Goal: Task Accomplishment & Management: Use online tool/utility

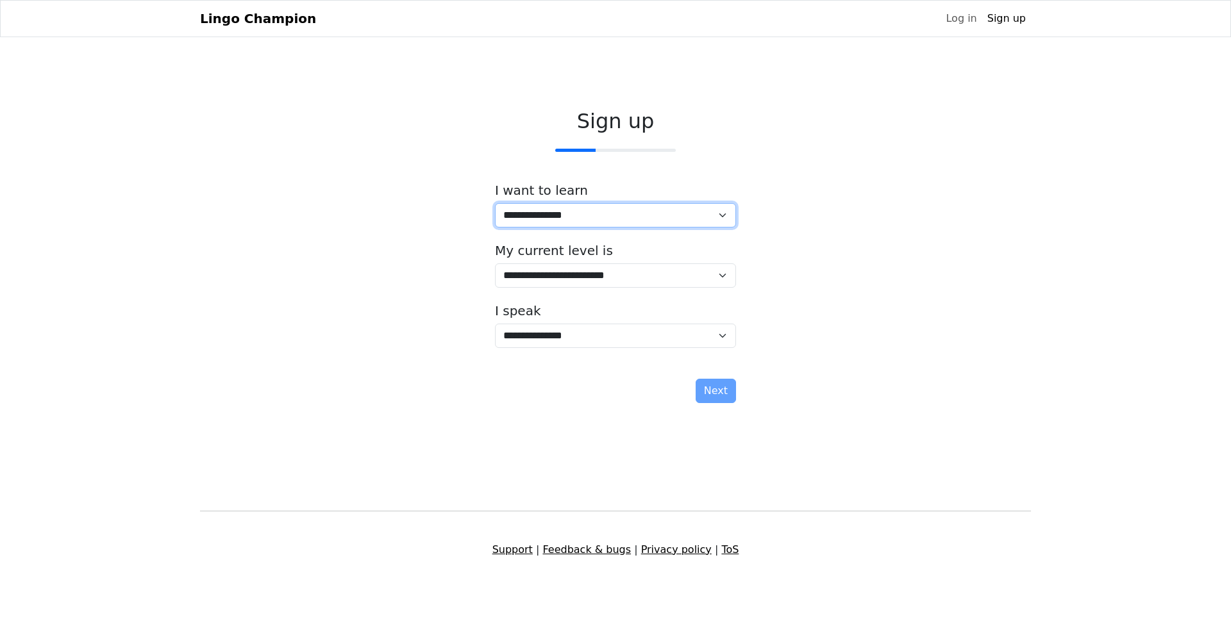
click at [653, 223] on select "**********" at bounding box center [615, 215] width 241 height 24
select select "**"
click at [495, 203] on select "**********" at bounding box center [615, 215] width 241 height 24
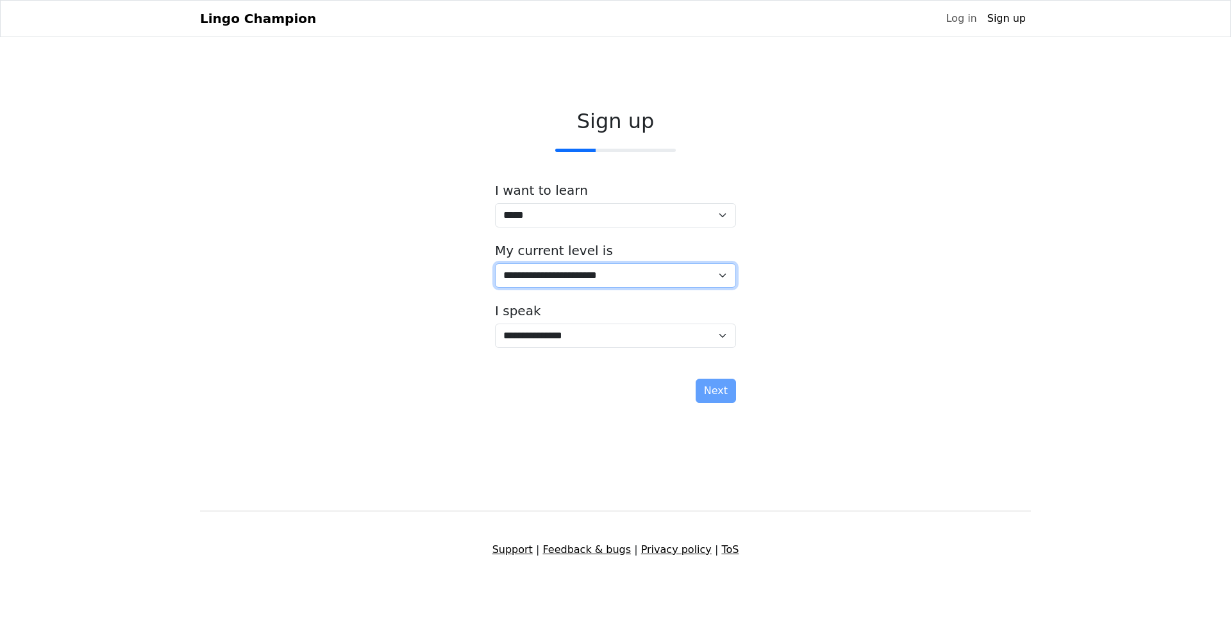
click at [647, 279] on select "**********" at bounding box center [615, 276] width 241 height 24
select select "*"
click at [495, 264] on select "**********" at bounding box center [615, 276] width 241 height 24
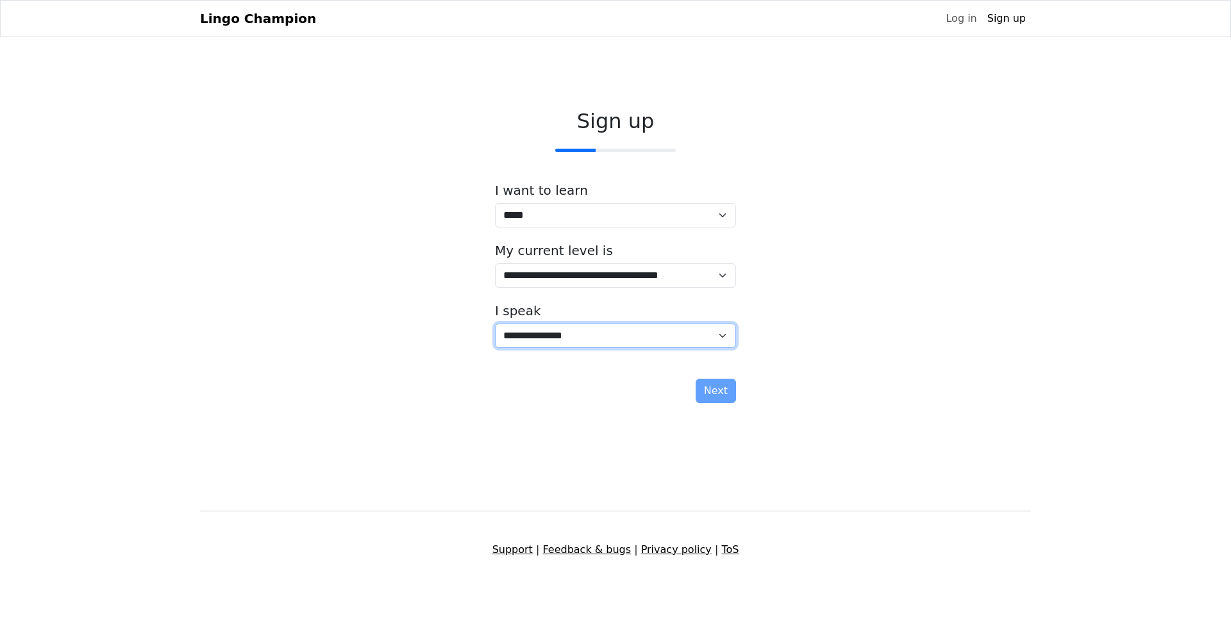
click at [548, 335] on select "**********" at bounding box center [615, 336] width 241 height 24
select select "**"
click at [495, 324] on select "**********" at bounding box center [615, 336] width 241 height 24
click at [720, 398] on button "Next" at bounding box center [716, 391] width 40 height 24
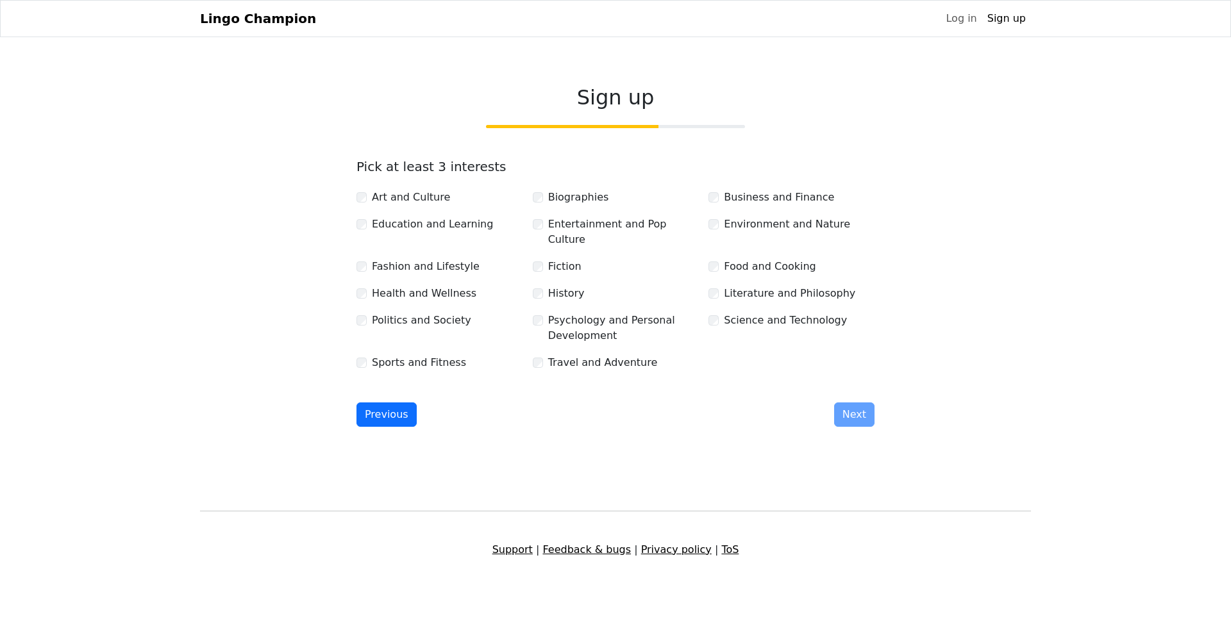
click at [846, 403] on div "Previous Next" at bounding box center [615, 415] width 518 height 24
click at [858, 416] on button "Next" at bounding box center [854, 415] width 40 height 24
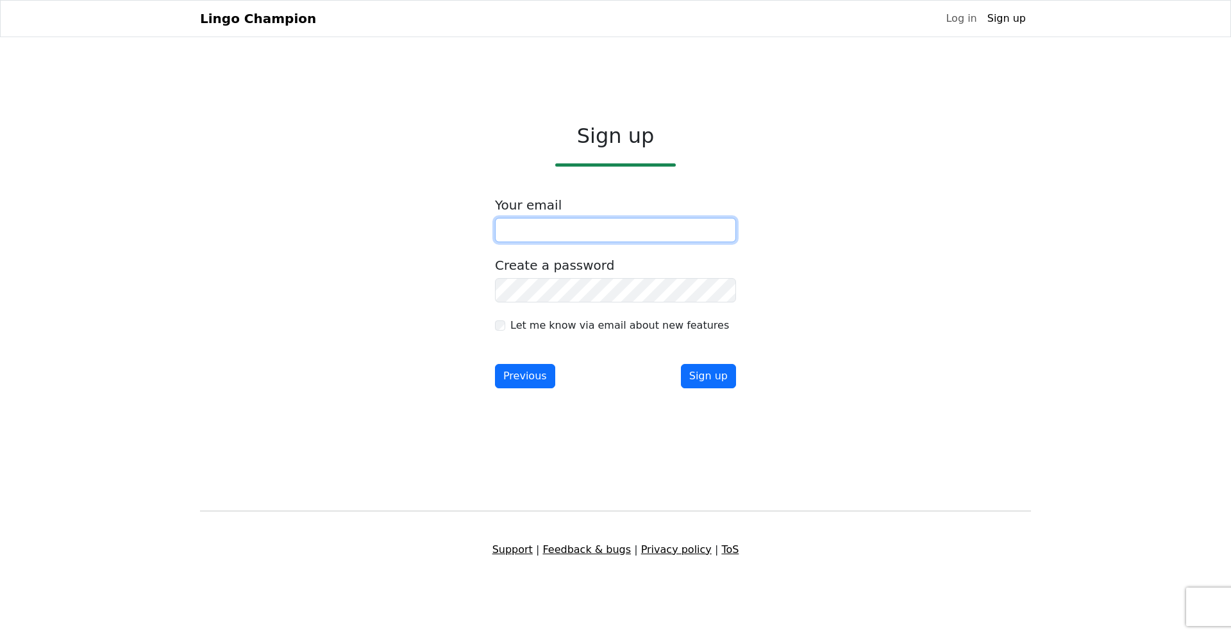
click at [623, 231] on input "email" at bounding box center [615, 230] width 241 height 24
type input "*"
type input "**********"
click at [708, 385] on button "Sign up" at bounding box center [708, 376] width 55 height 24
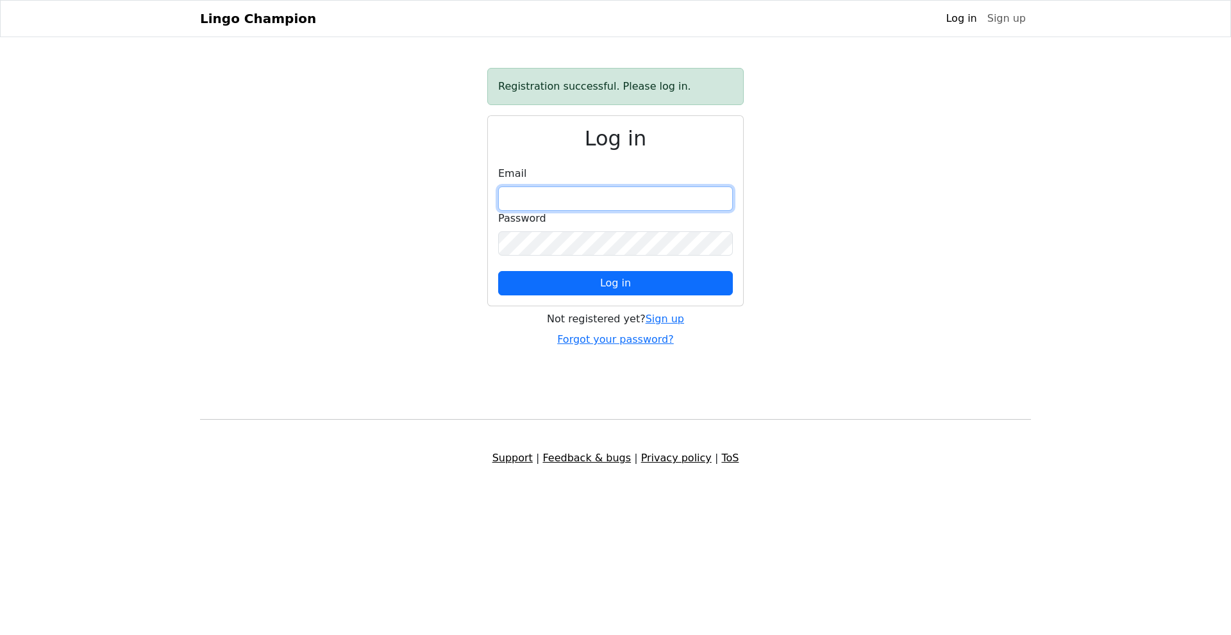
click at [648, 206] on input "email" at bounding box center [615, 199] width 235 height 24
type input "**********"
click at [430, 314] on div "**********" at bounding box center [615, 208] width 846 height 280
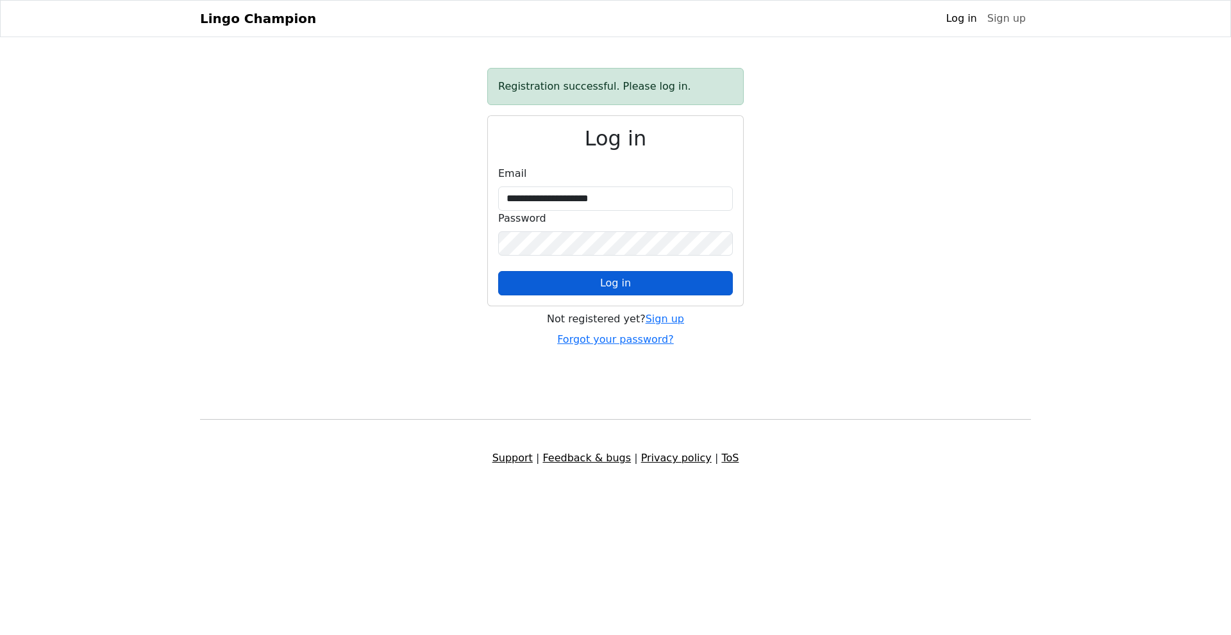
click at [610, 281] on span "Log in" at bounding box center [615, 283] width 31 height 12
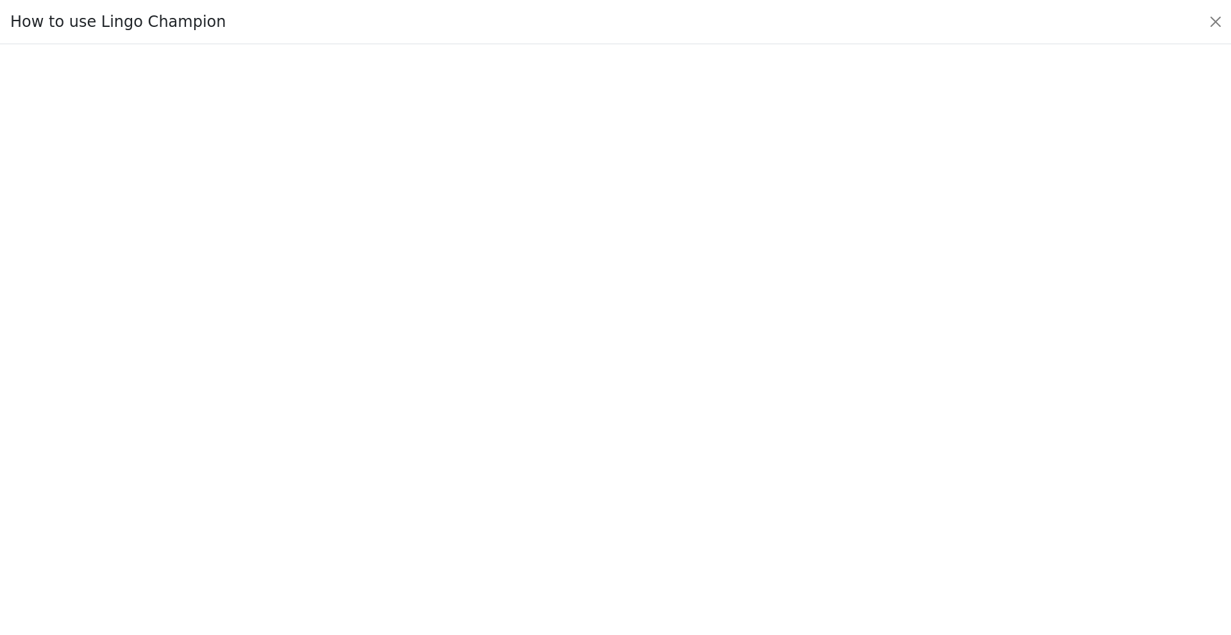
scroll to position [105, 0]
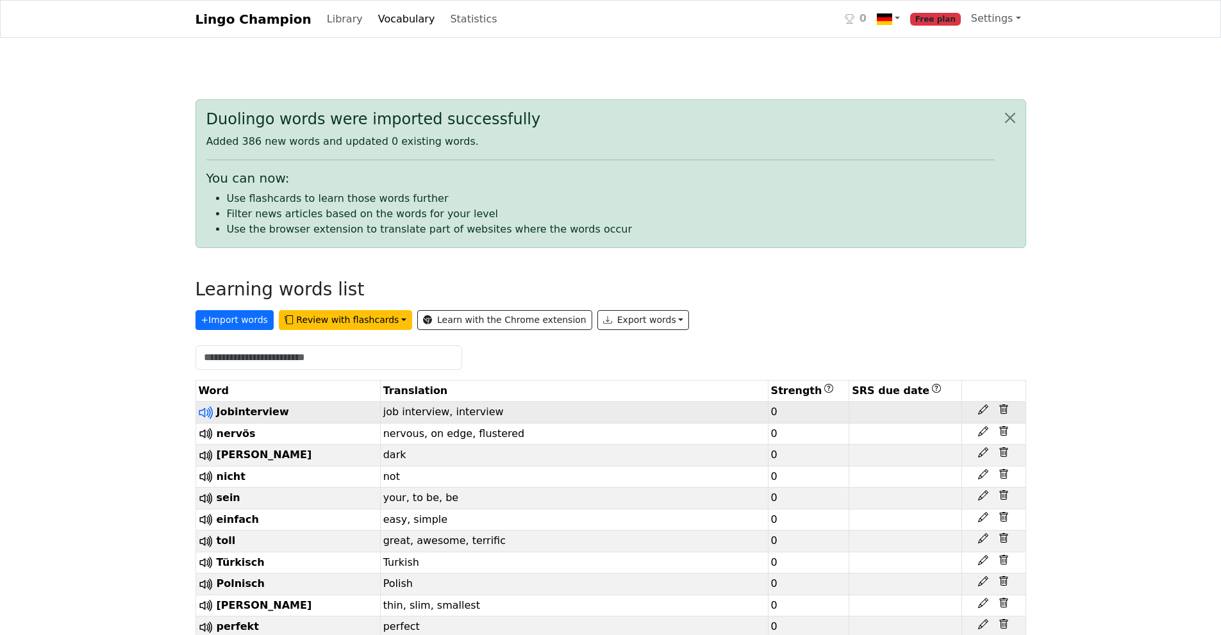
click at [203, 412] on icon at bounding box center [204, 413] width 10 height 10
click at [206, 483] on icon at bounding box center [205, 477] width 17 height 17
click at [209, 460] on icon at bounding box center [205, 456] width 17 height 17
click at [364, 321] on button "Review with flashcards" at bounding box center [345, 320] width 133 height 20
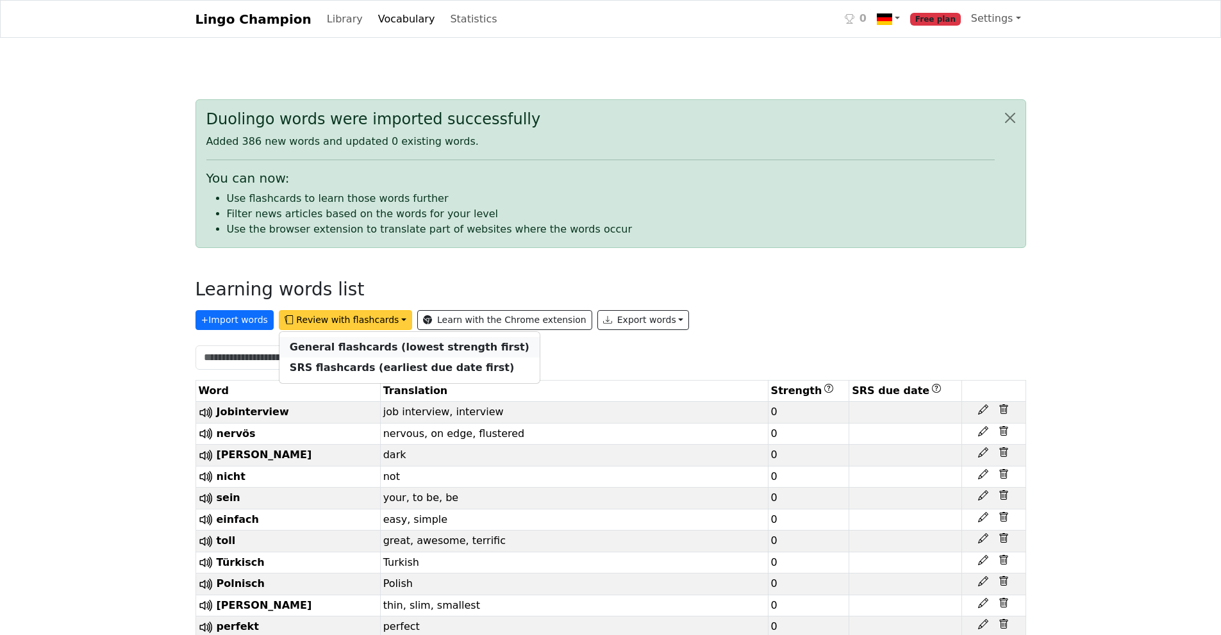
click at [344, 351] on strong "General flashcards (lowest strength first)" at bounding box center [410, 347] width 240 height 12
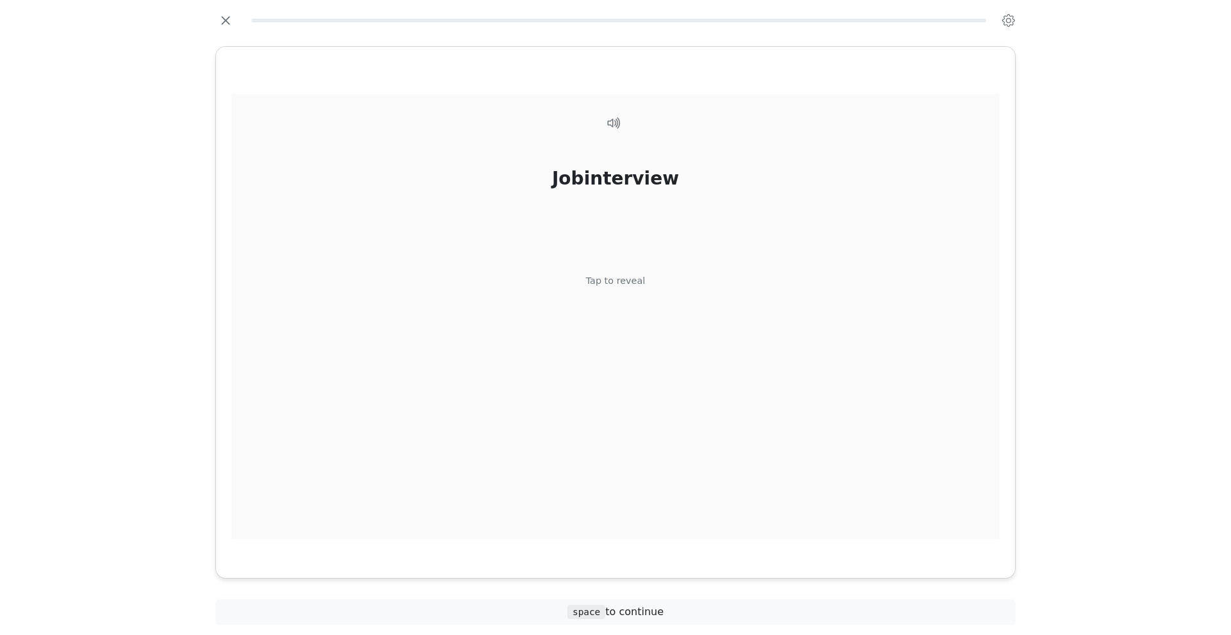
click at [633, 278] on div "Tap to reveal" at bounding box center [616, 281] width 60 height 14
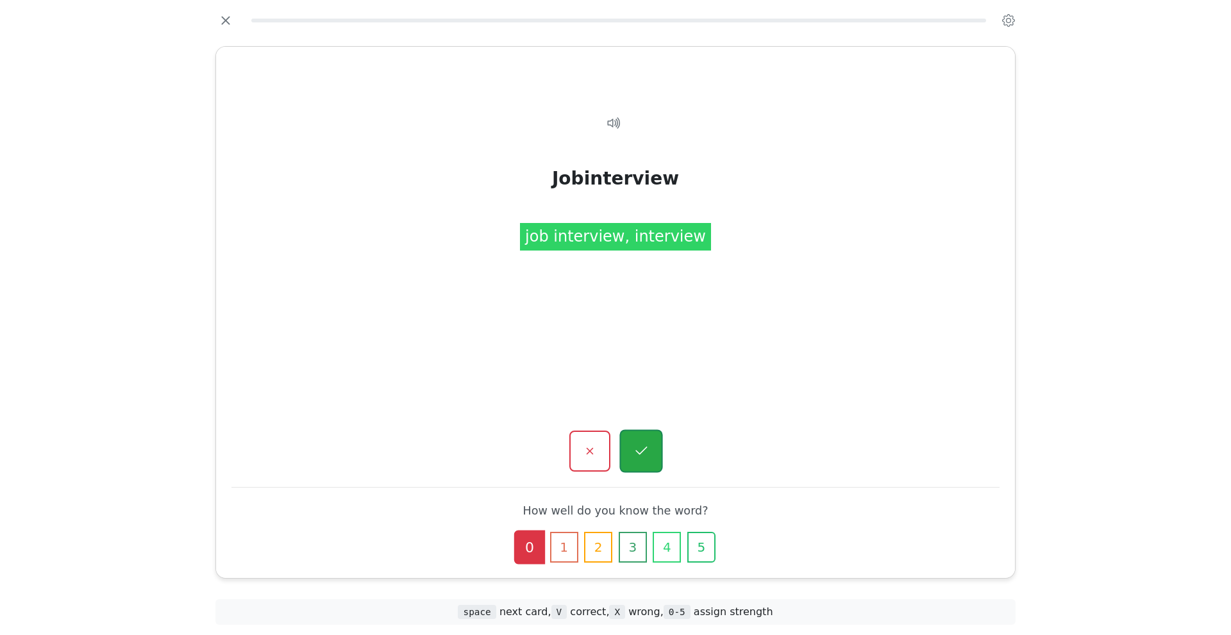
click at [645, 446] on icon "button" at bounding box center [641, 452] width 16 height 16
click at [642, 457] on icon "button" at bounding box center [641, 452] width 16 height 16
click at [642, 471] on button "button" at bounding box center [640, 451] width 43 height 43
click at [645, 458] on icon "button" at bounding box center [641, 452] width 16 height 16
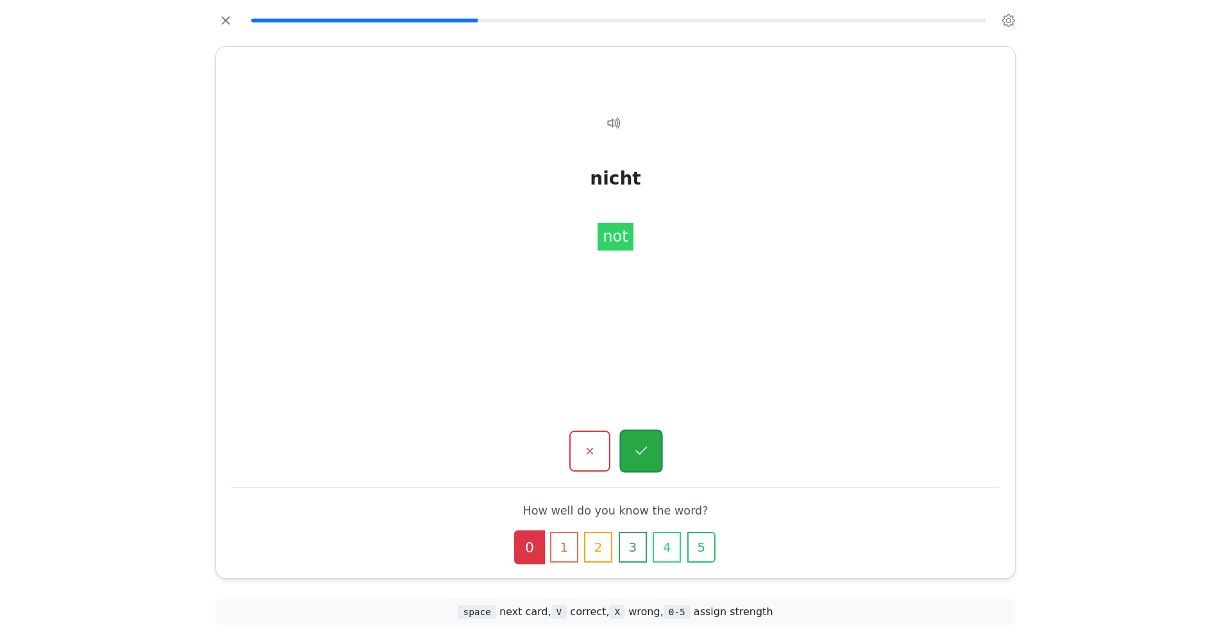
click at [644, 451] on icon "button" at bounding box center [641, 452] width 16 height 16
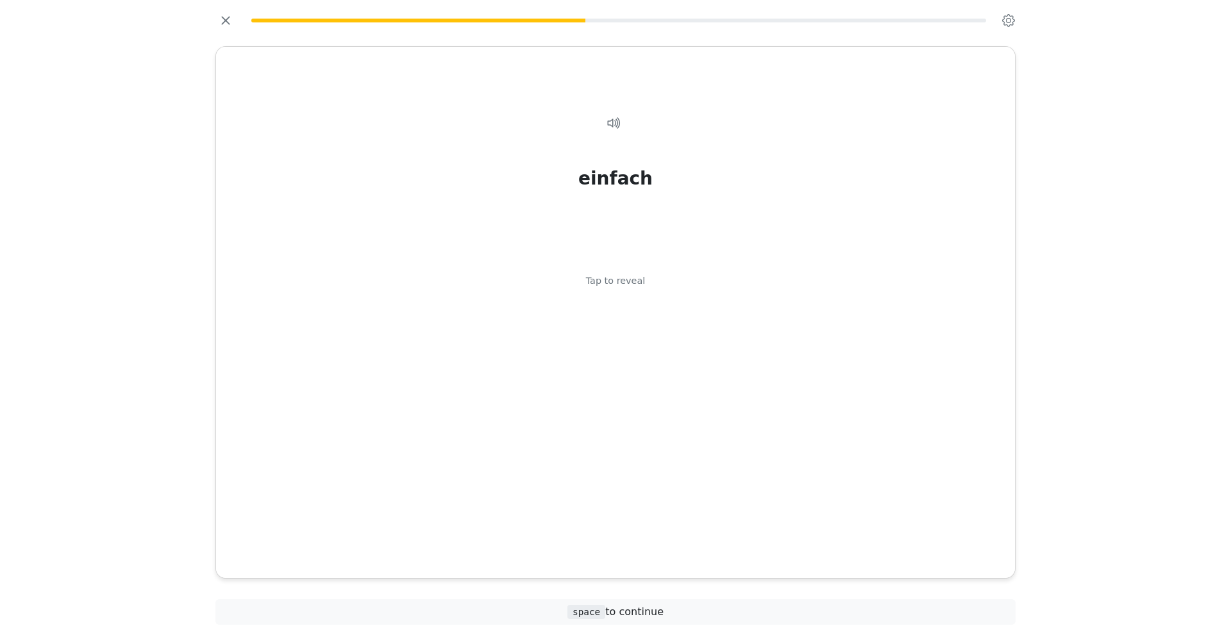
click at [628, 612] on span "space to continue" at bounding box center [615, 612] width 96 height 12
click at [585, 612] on span "space" at bounding box center [586, 612] width 38 height 14
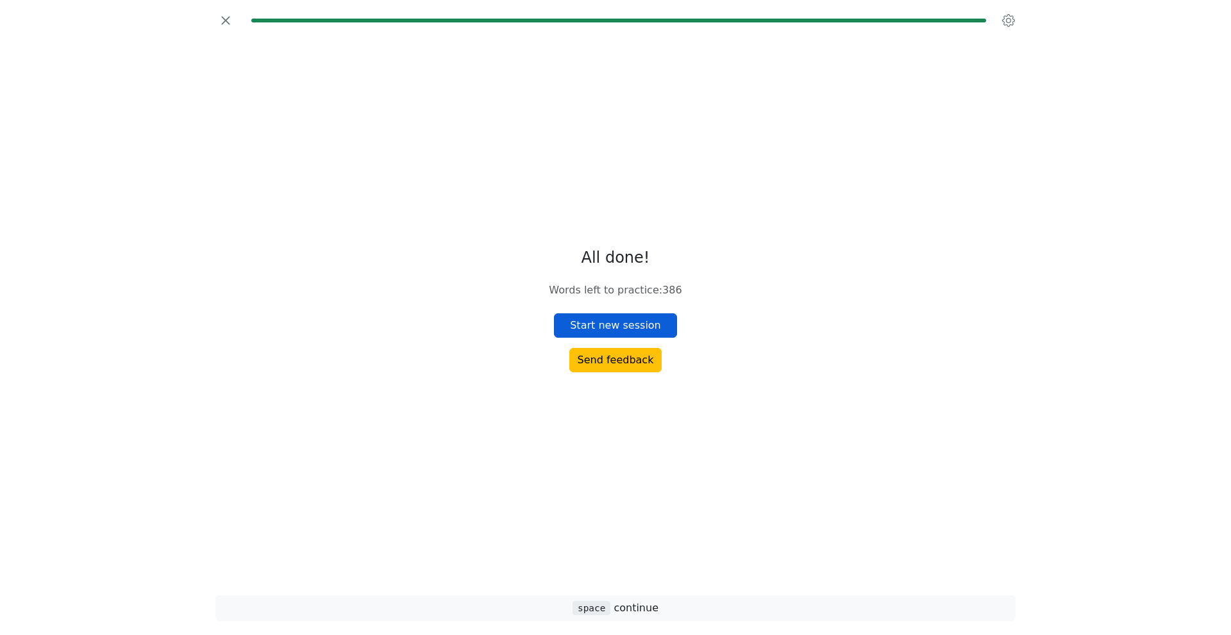
click at [594, 321] on button "Start new session" at bounding box center [615, 326] width 123 height 24
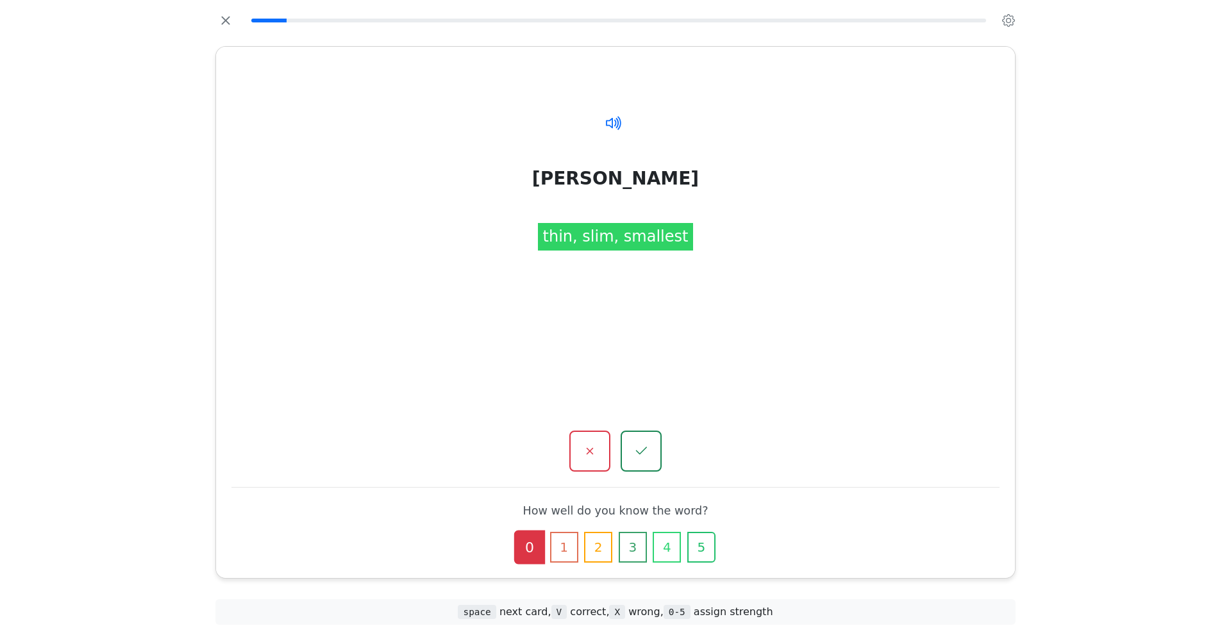
click at [607, 121] on icon at bounding box center [611, 122] width 10 height 10
click at [607, 126] on icon at bounding box center [611, 122] width 10 height 10
click at [579, 462] on button "button" at bounding box center [589, 451] width 43 height 43
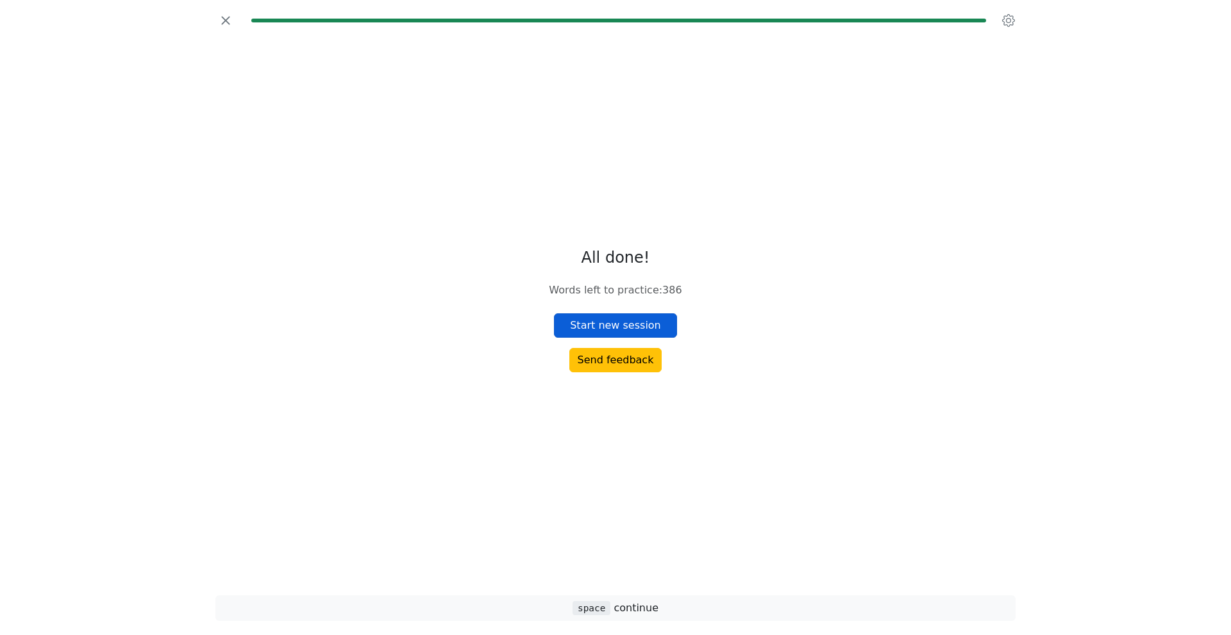
click at [658, 322] on button "Start new session" at bounding box center [615, 326] width 123 height 24
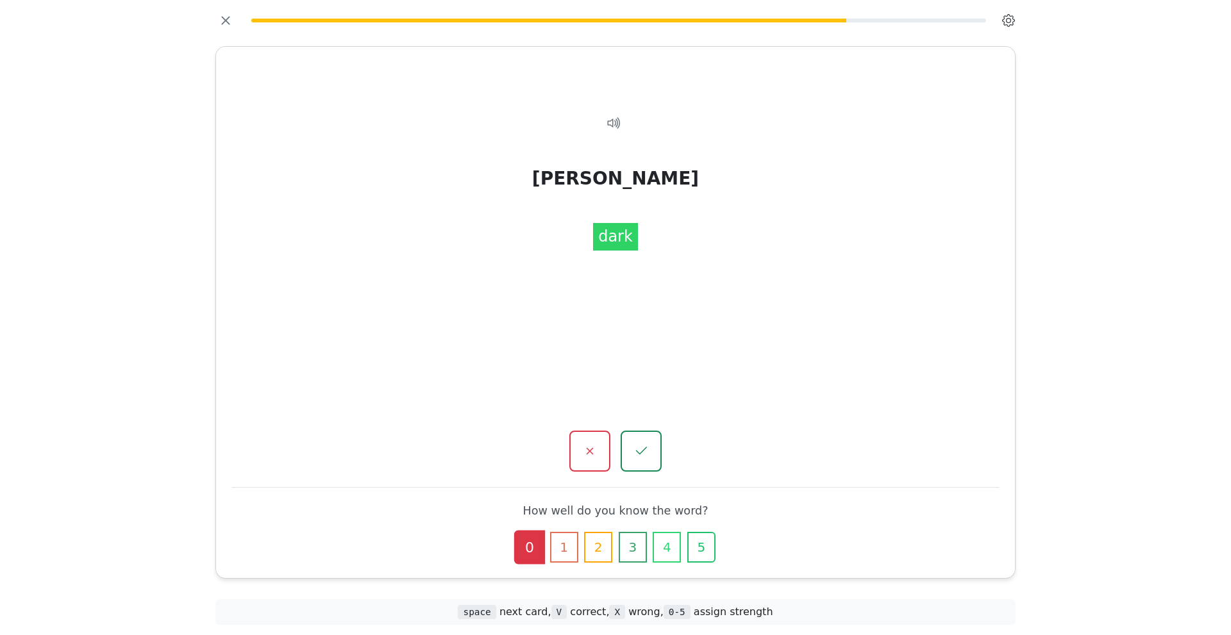
click at [1012, 22] on icon "button" at bounding box center [1008, 20] width 13 height 13
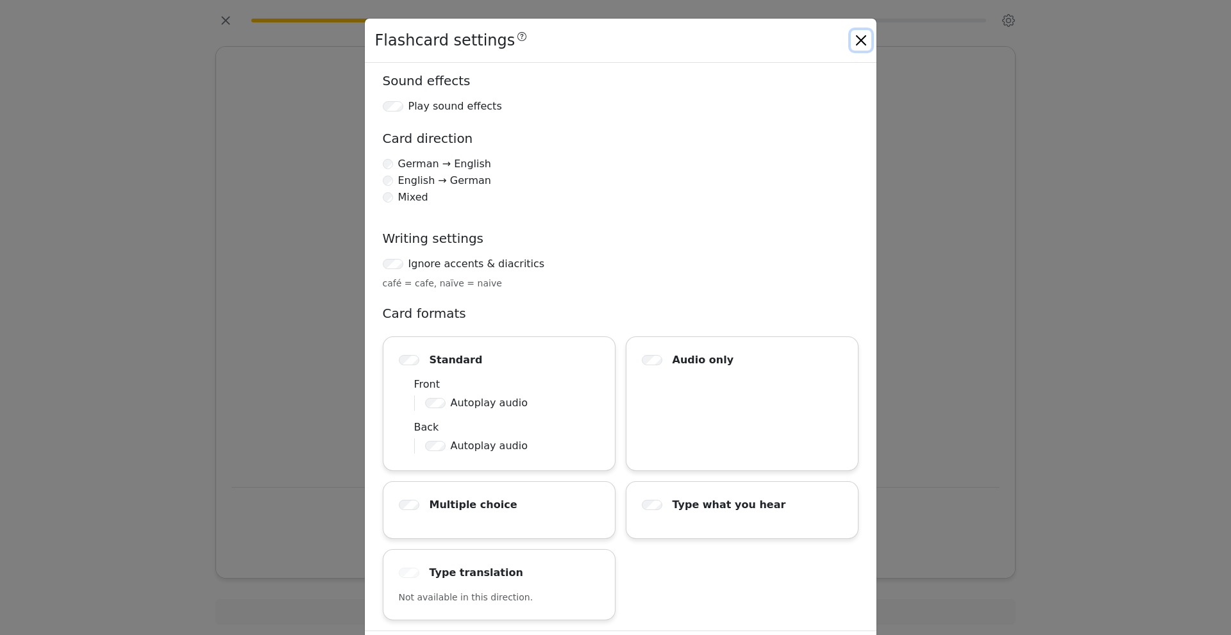
click at [863, 42] on button "Close" at bounding box center [861, 40] width 21 height 21
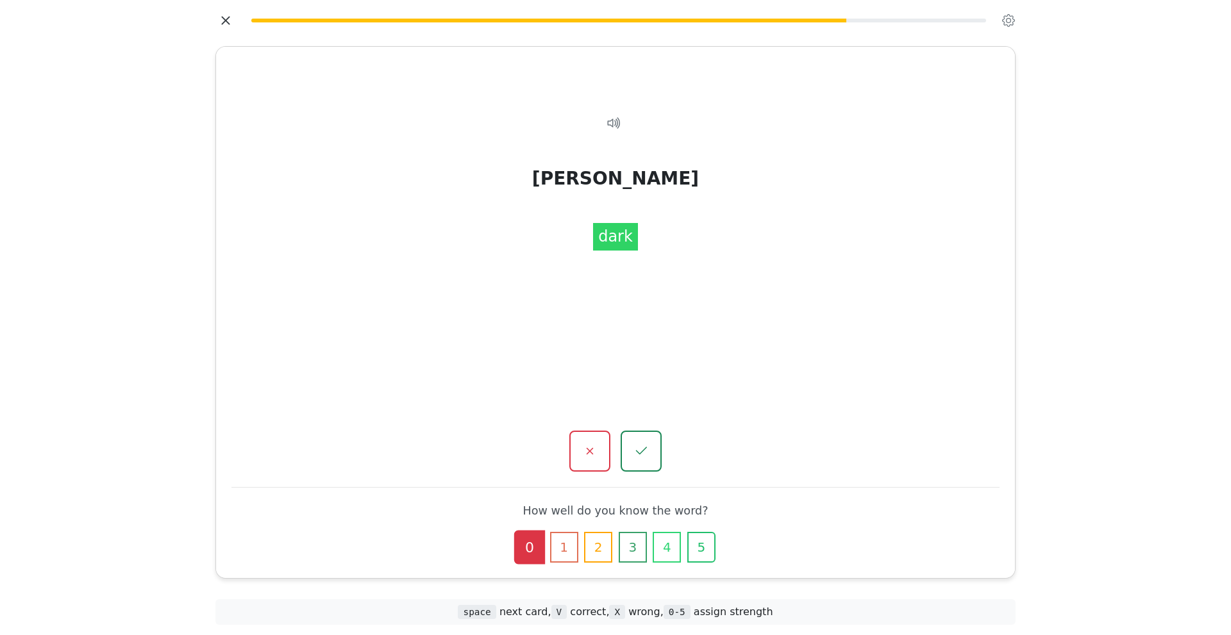
click at [226, 28] on icon "button" at bounding box center [225, 20] width 19 height 19
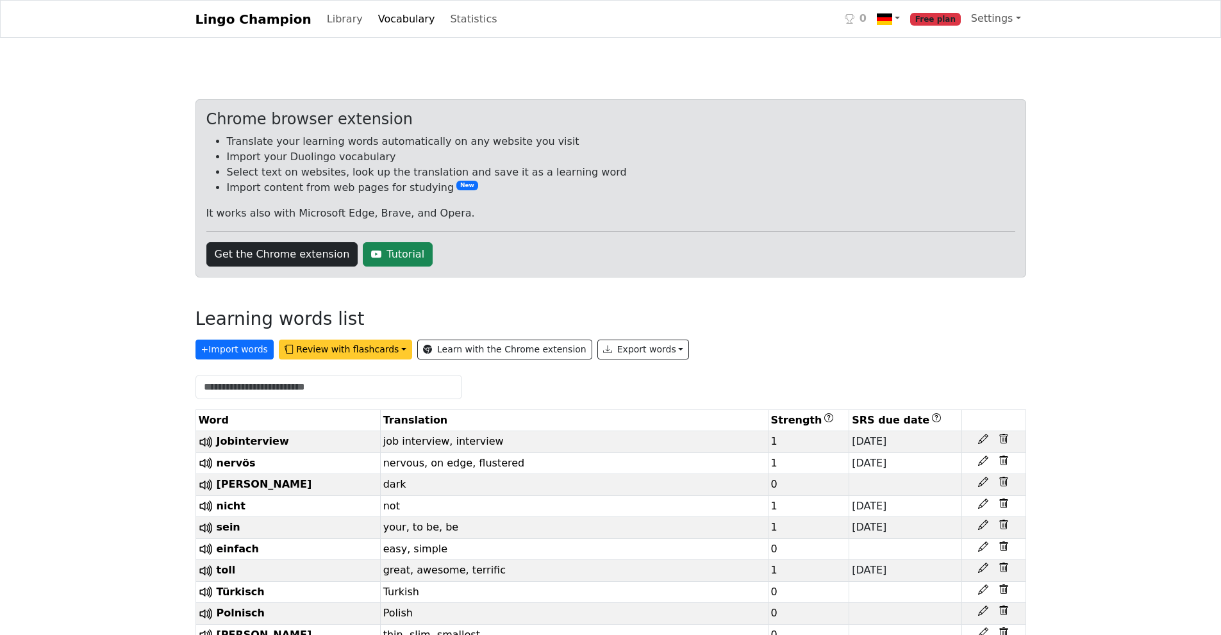
click at [380, 355] on button "Review with flashcards" at bounding box center [345, 350] width 133 height 20
click at [330, 401] on strong "SRS flashcards (earliest due date first)" at bounding box center [402, 397] width 224 height 12
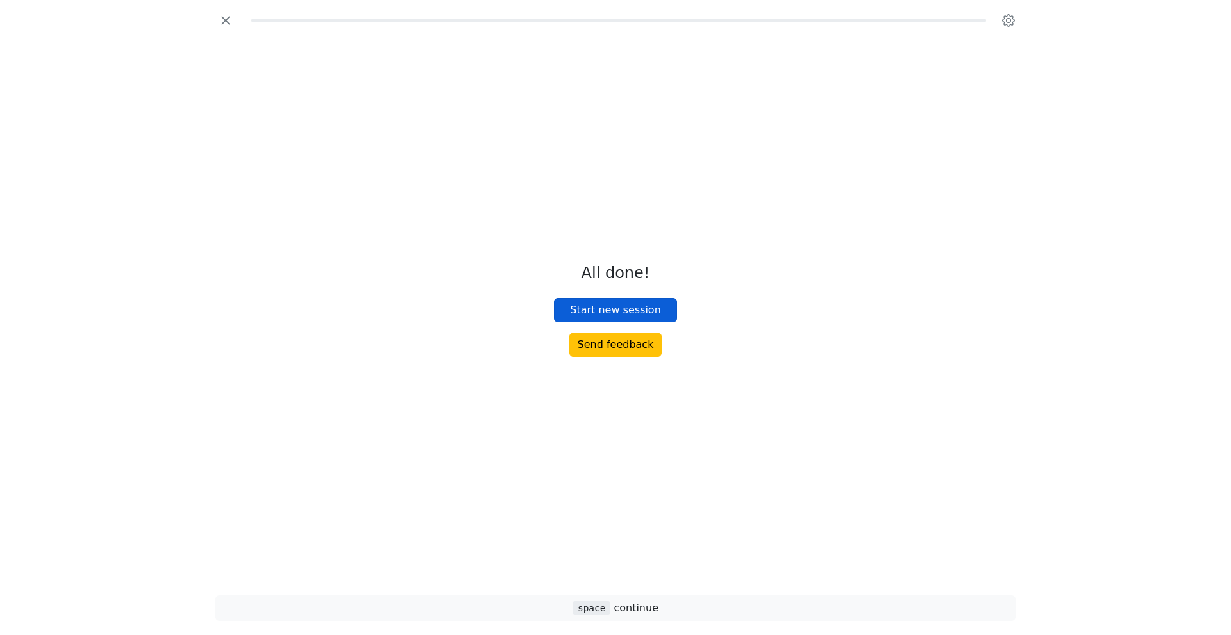
click at [631, 312] on button "Start new session" at bounding box center [615, 310] width 123 height 24
click at [653, 316] on button "Start new session" at bounding box center [615, 310] width 123 height 24
click at [619, 612] on span "space continue" at bounding box center [616, 608] width 86 height 12
click at [592, 604] on span "space" at bounding box center [592, 608] width 38 height 14
click at [223, 17] on icon "button" at bounding box center [225, 20] width 8 height 8
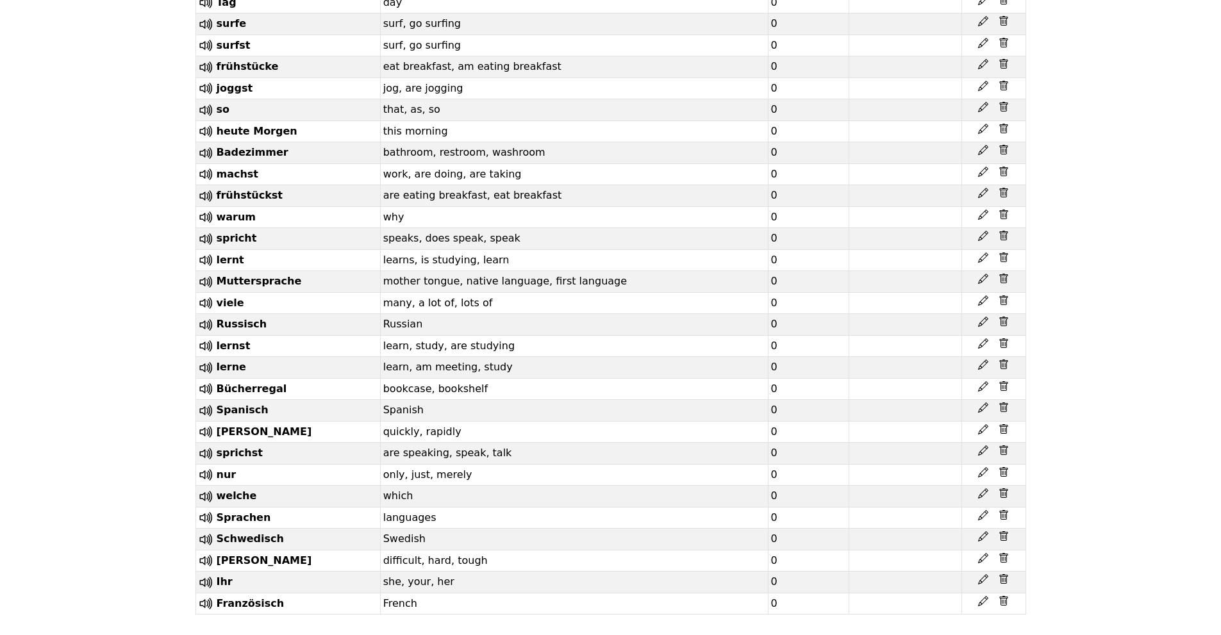
scroll to position [8479, 0]
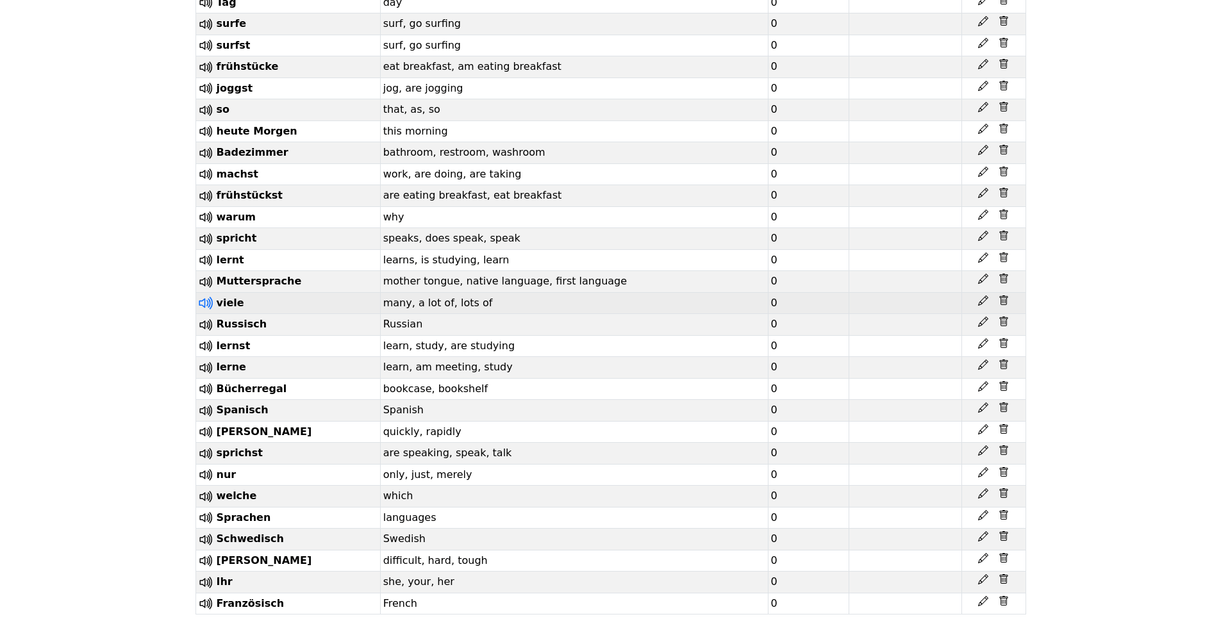
click at [203, 295] on icon at bounding box center [205, 303] width 17 height 17
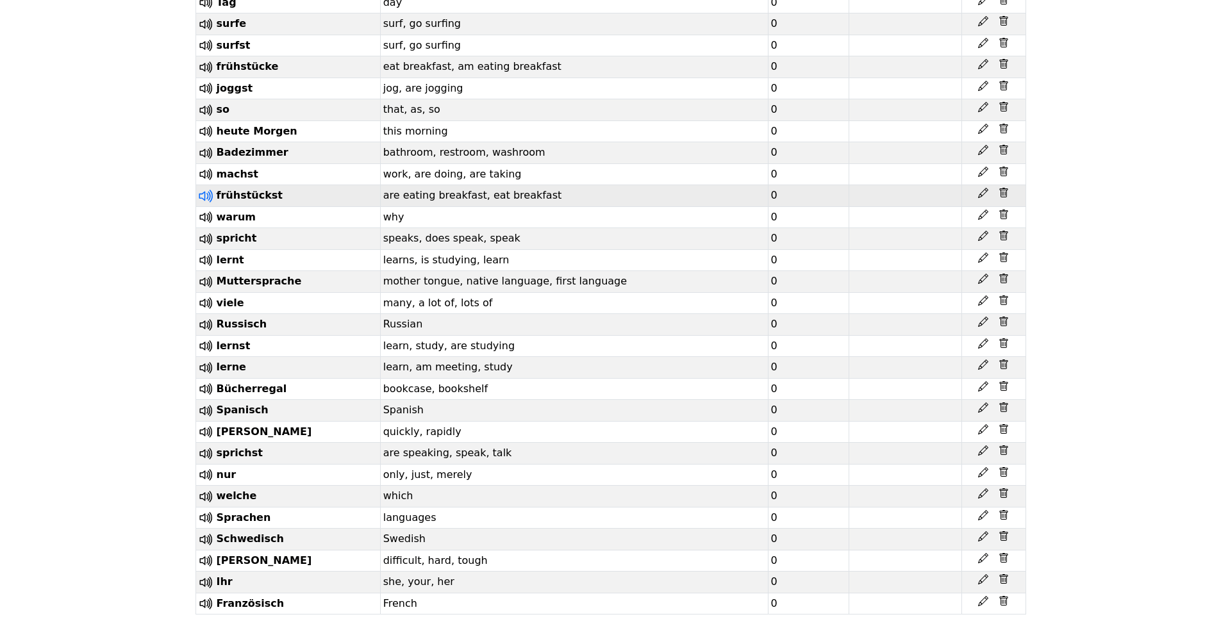
click at [203, 188] on icon at bounding box center [205, 196] width 17 height 17
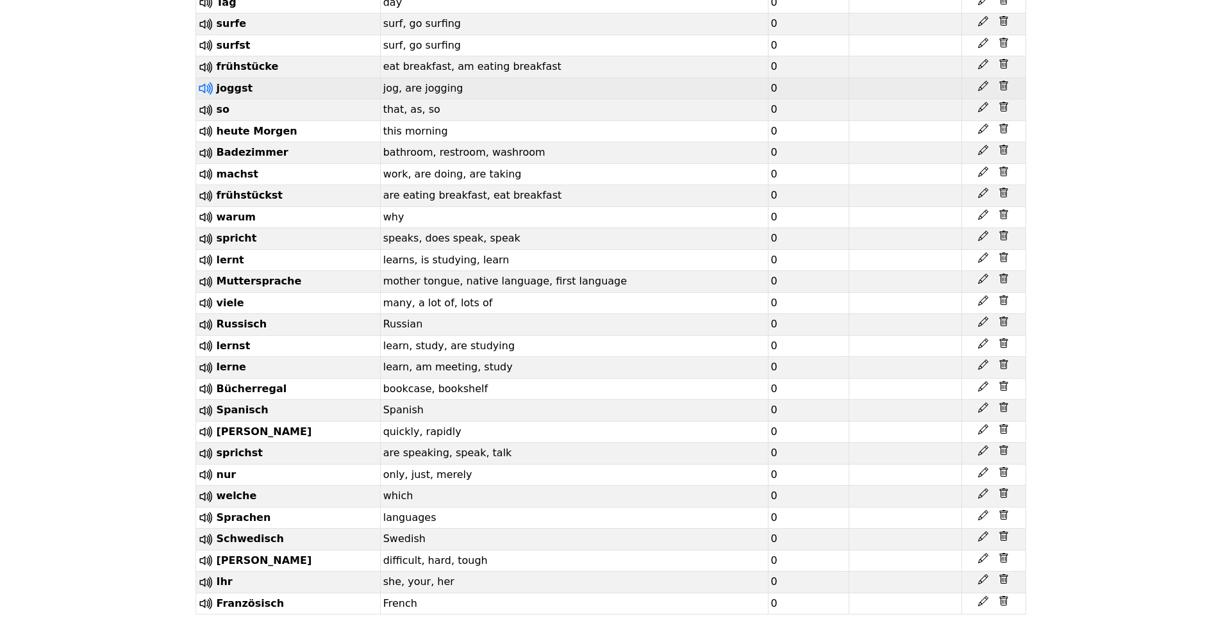
click at [203, 97] on icon at bounding box center [205, 88] width 17 height 17
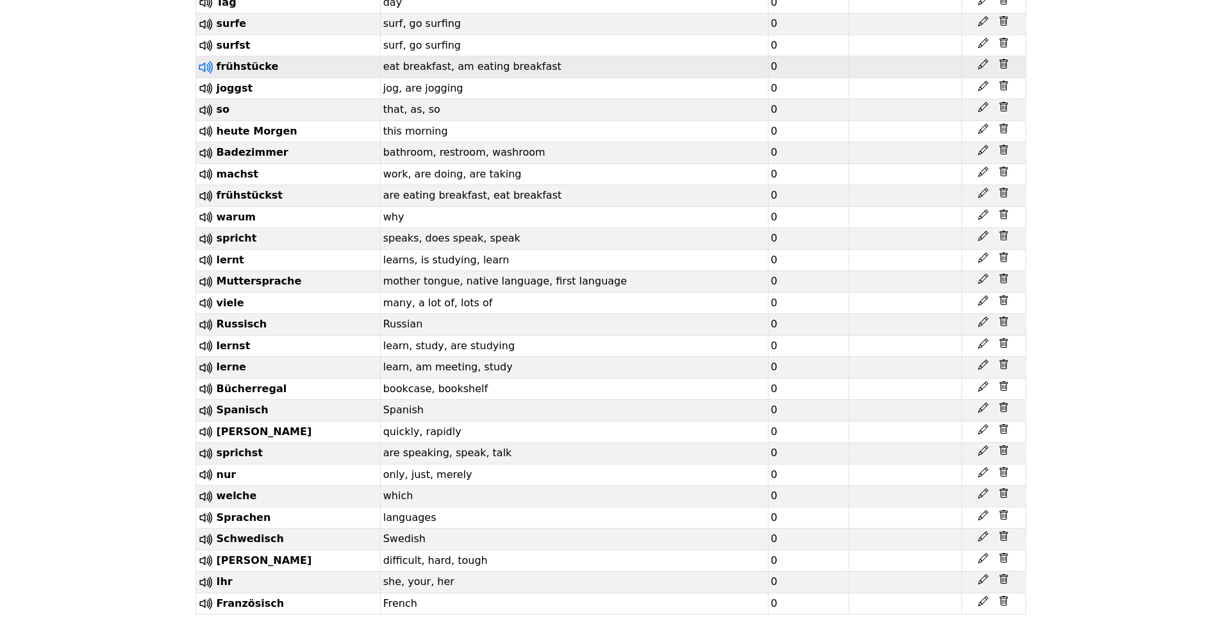
click at [199, 72] on icon at bounding box center [204, 67] width 10 height 10
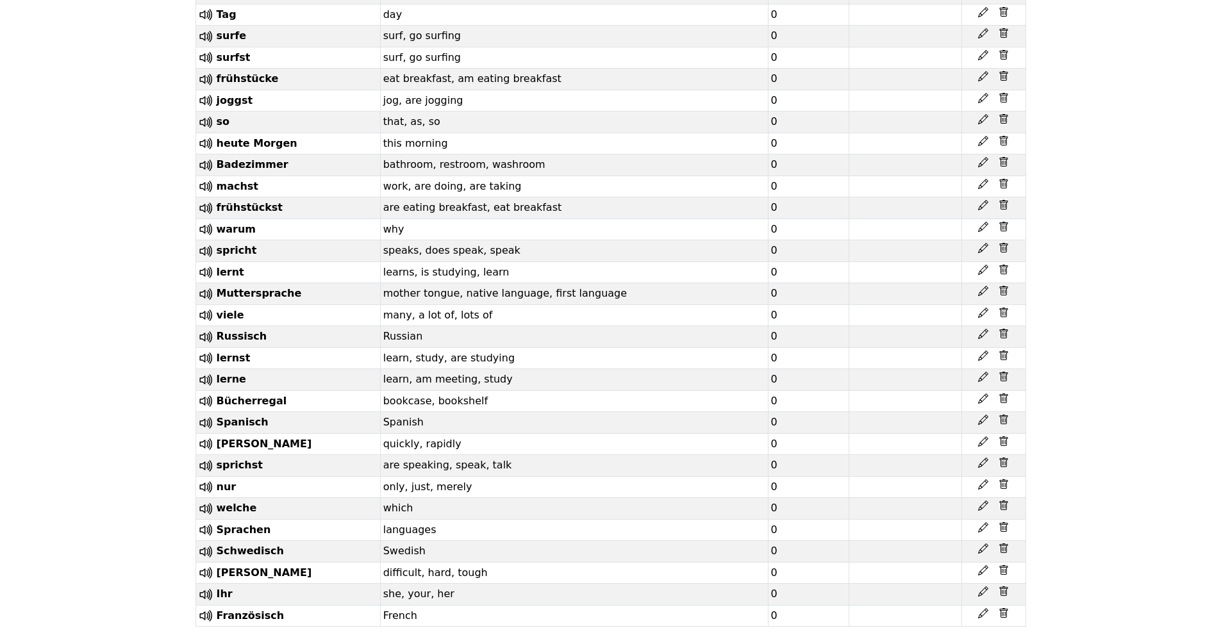
scroll to position [8094, 0]
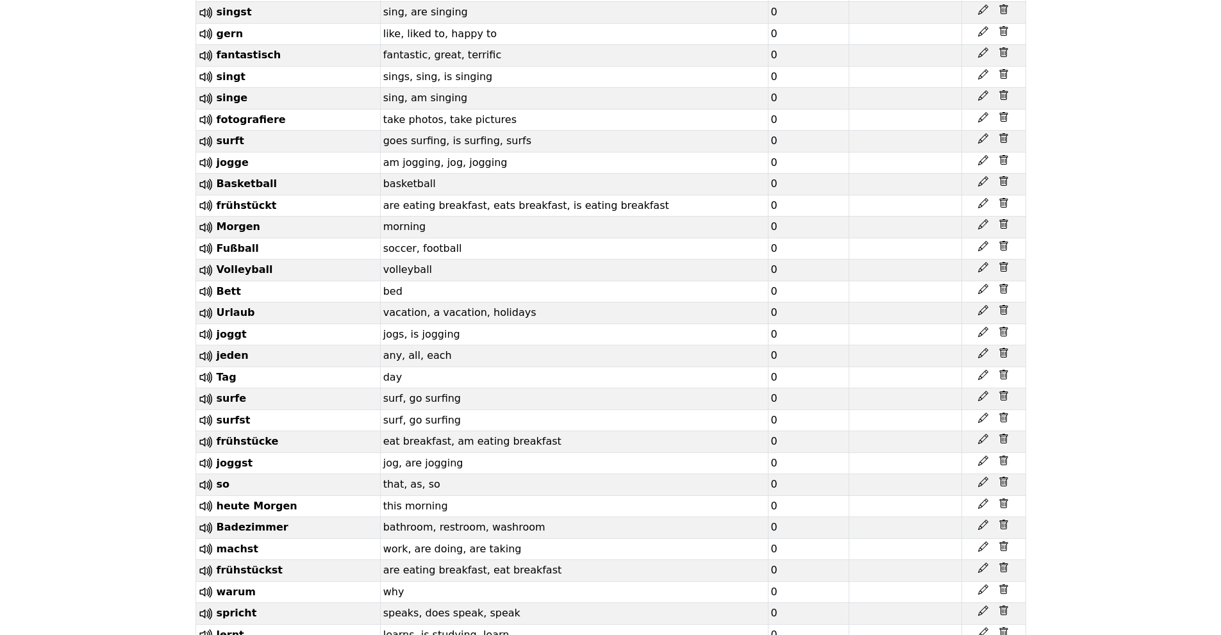
scroll to position [7710, 0]
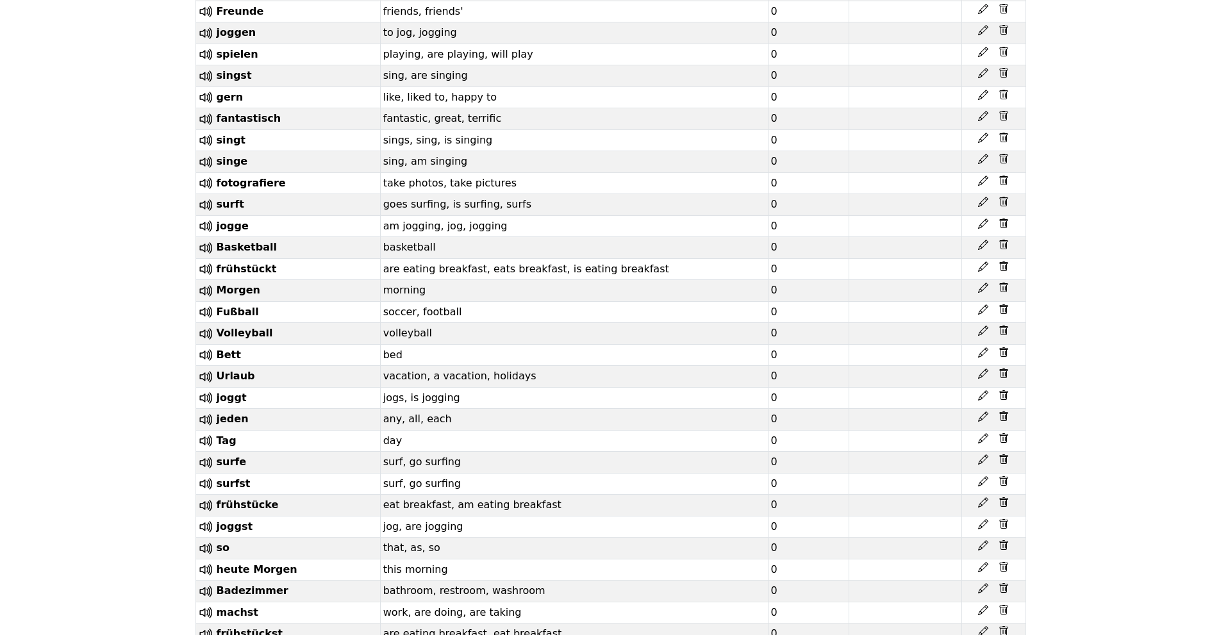
scroll to position [7646, 0]
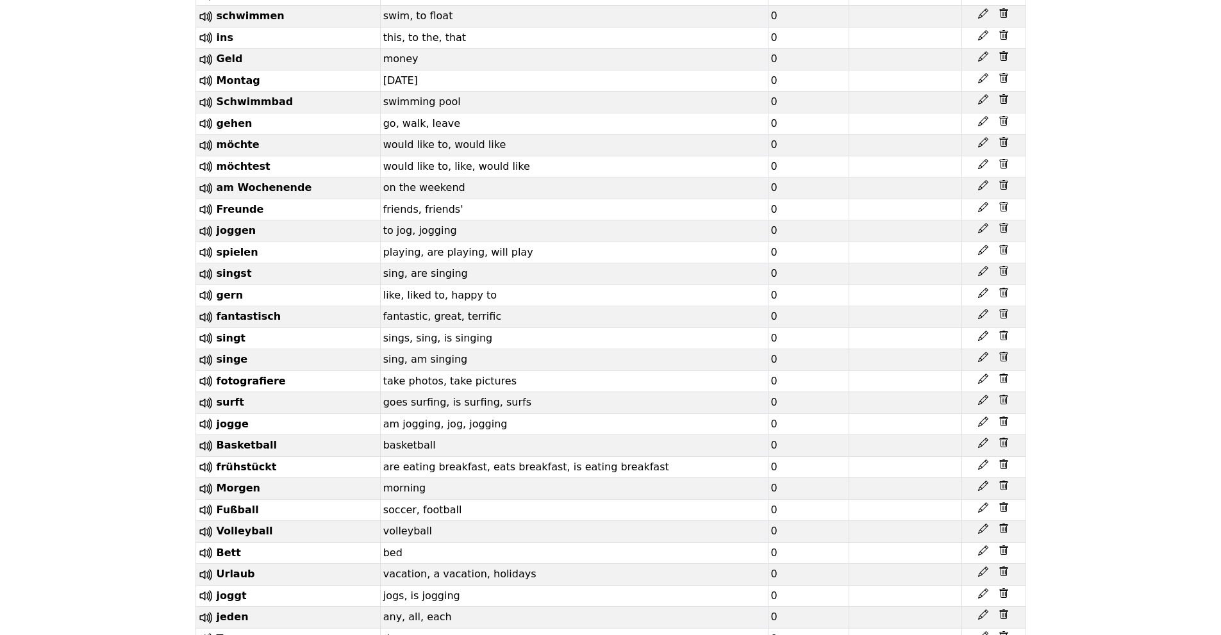
scroll to position [7389, 0]
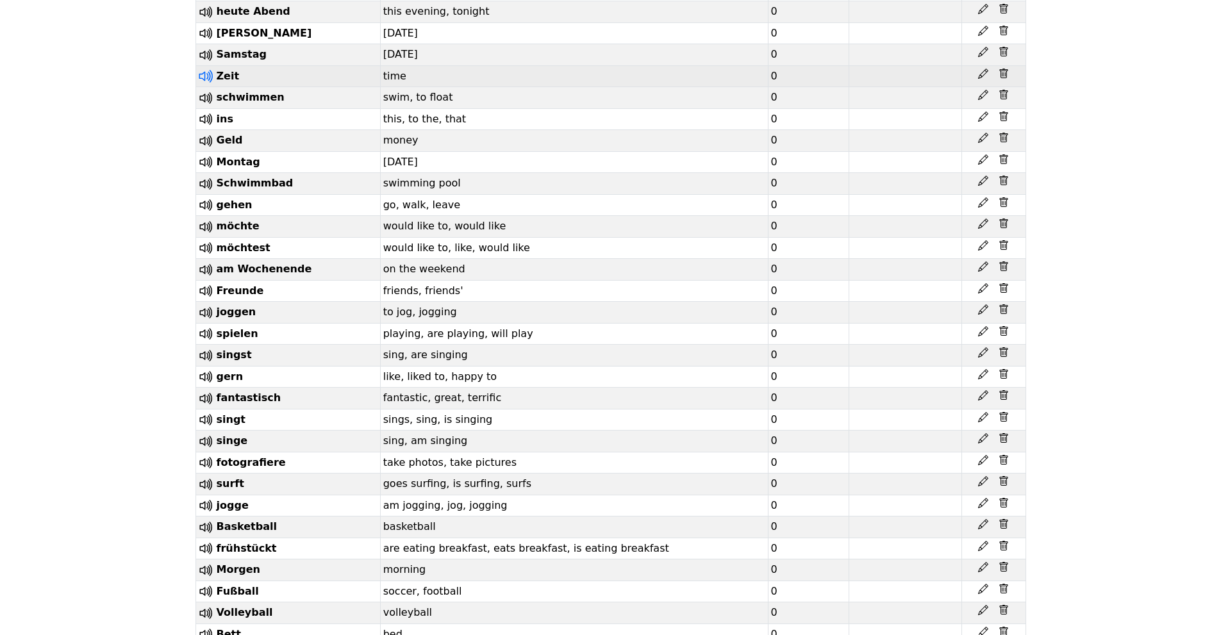
click at [201, 81] on icon at bounding box center [204, 77] width 10 height 10
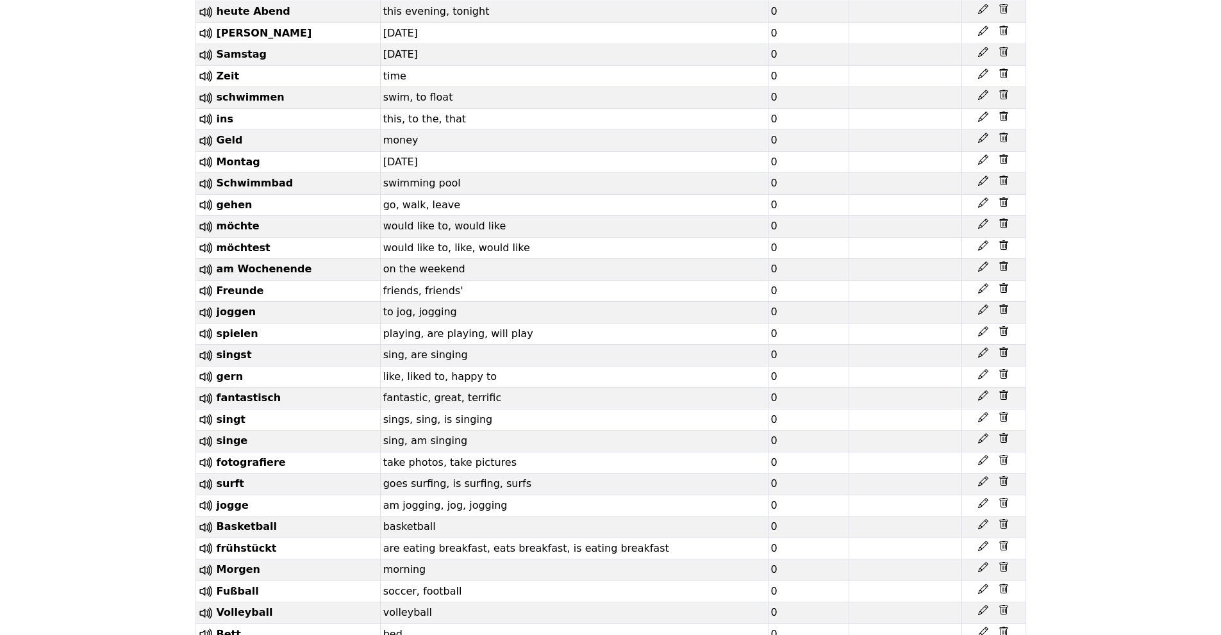
scroll to position [7325, 0]
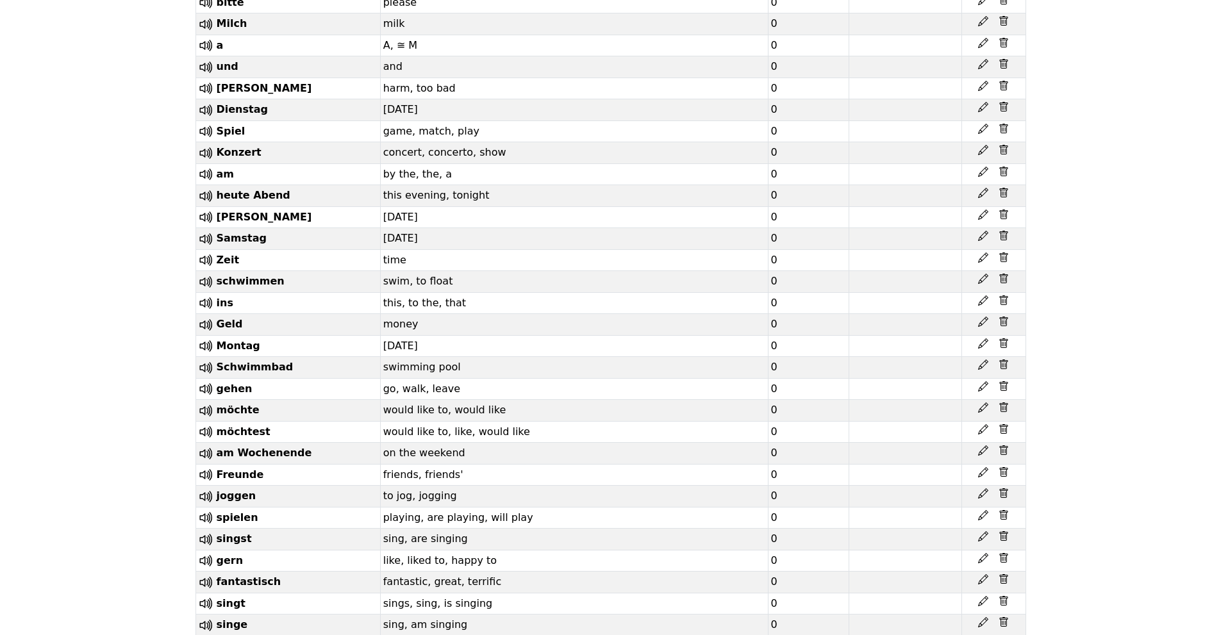
scroll to position [7197, 0]
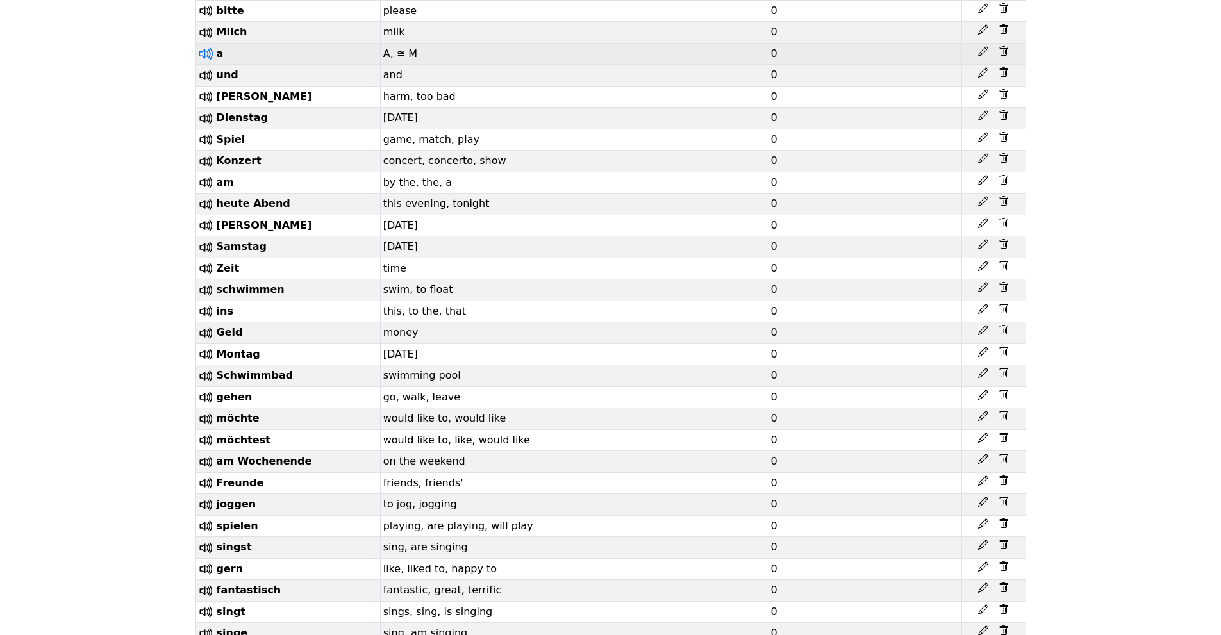
click at [204, 62] on icon at bounding box center [205, 54] width 17 height 17
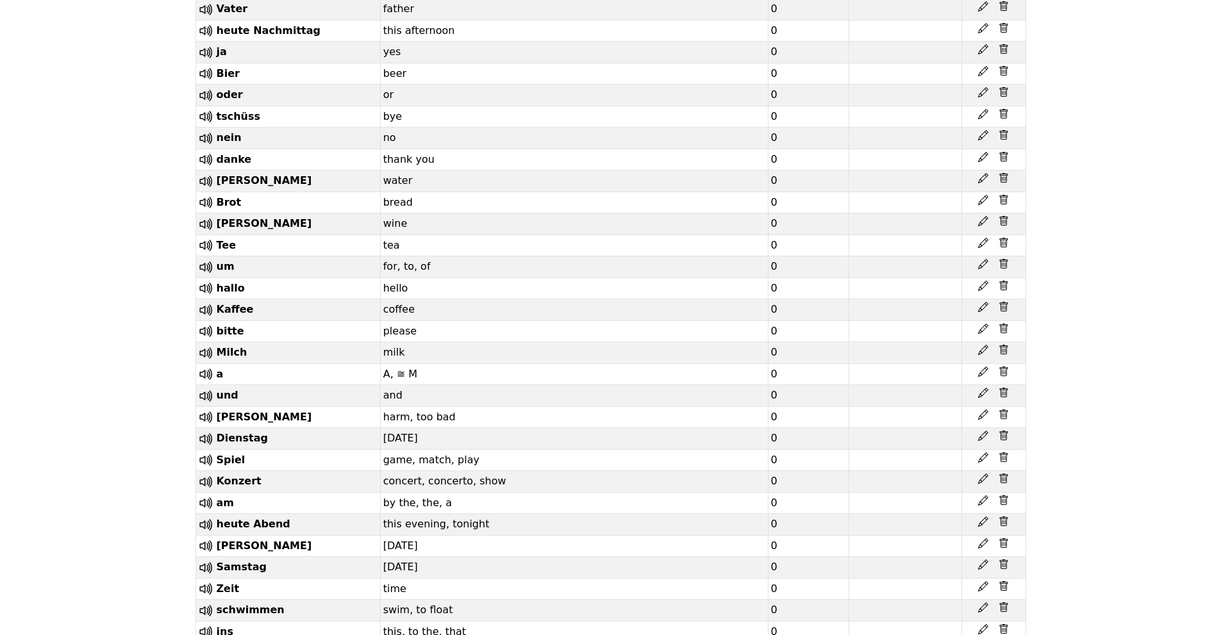
scroll to position [6812, 0]
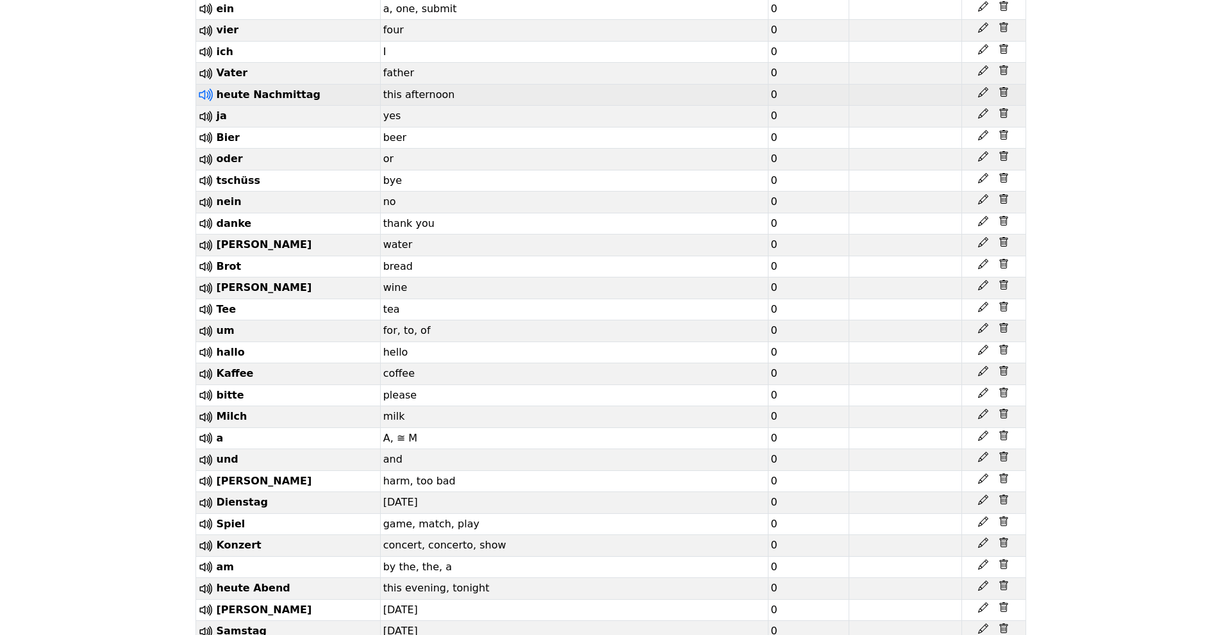
click at [206, 103] on icon at bounding box center [205, 95] width 17 height 17
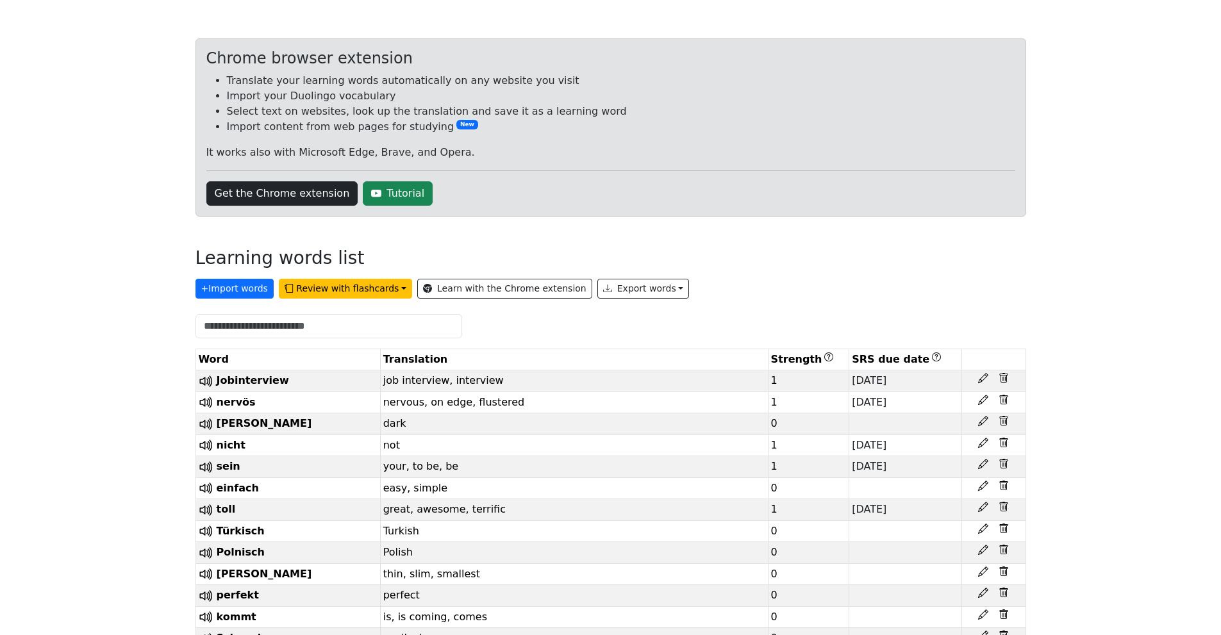
scroll to position [0, 0]
